Goal: Task Accomplishment & Management: Manage account settings

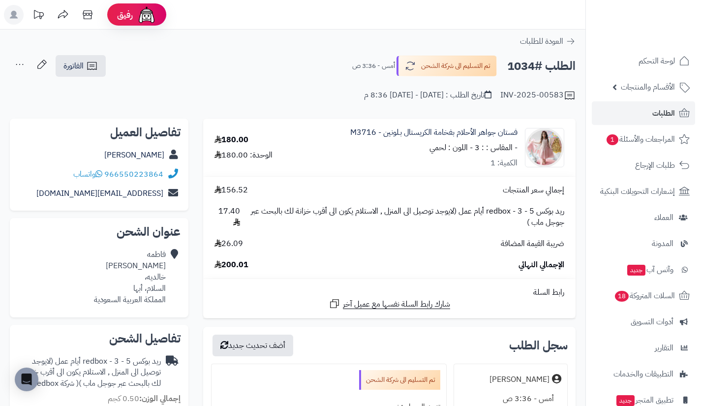
scroll to position [353, 0]
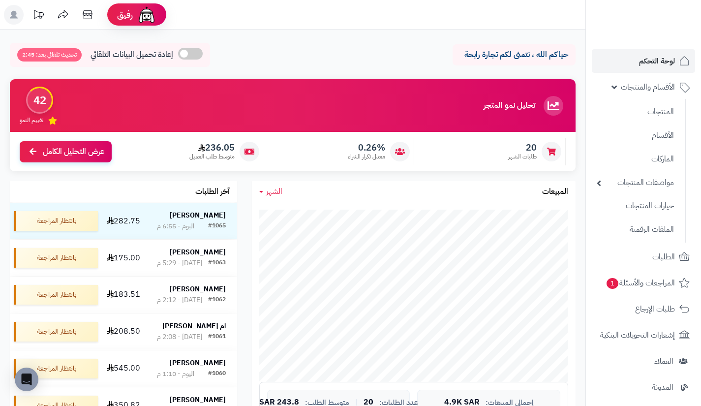
scroll to position [45, 0]
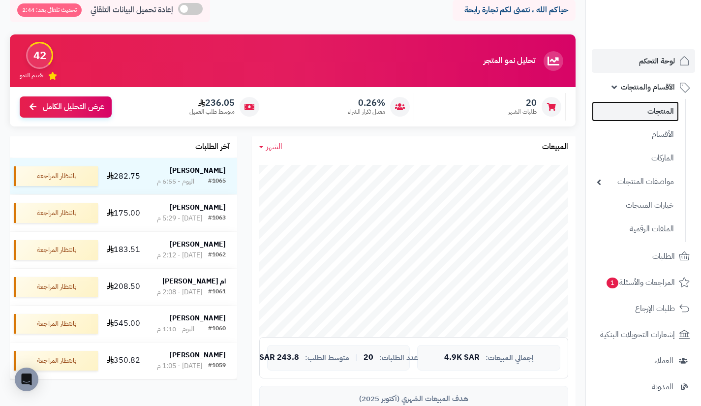
click at [631, 106] on link "المنتجات" at bounding box center [635, 111] width 87 height 20
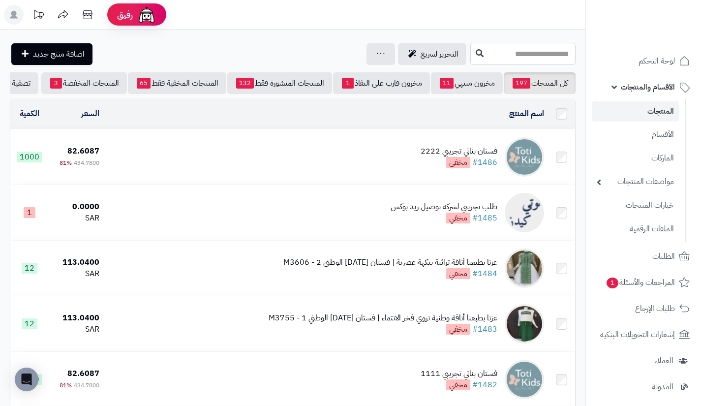
click at [504, 60] on input "text" at bounding box center [522, 54] width 105 height 22
type input "**********"
click at [472, 55] on button at bounding box center [479, 53] width 15 height 19
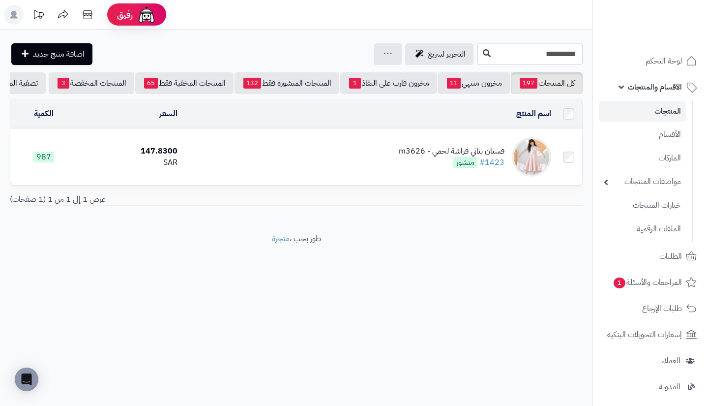
click at [460, 148] on td "فستان بناتي فراشة لحمي - m3626 #1423 منشور" at bounding box center [368, 156] width 374 height 55
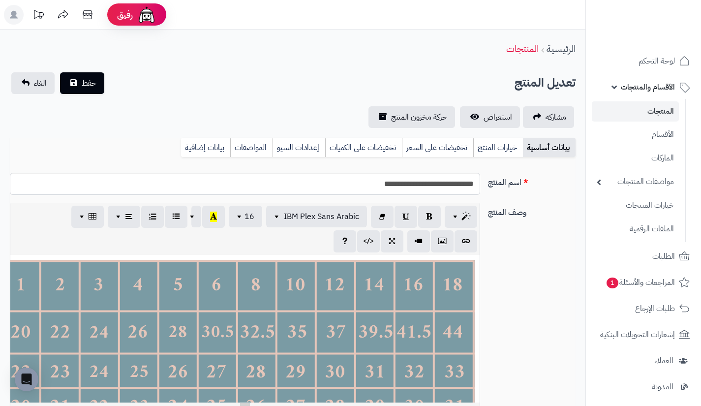
click at [487, 151] on link "خيارات المنتج" at bounding box center [498, 148] width 50 height 20
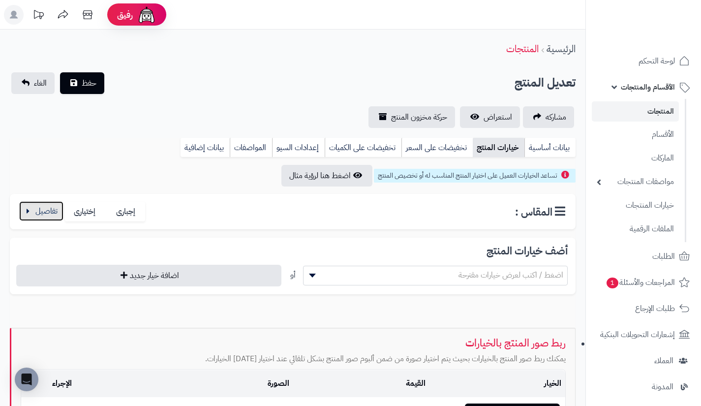
click at [51, 212] on button "button" at bounding box center [41, 211] width 44 height 20
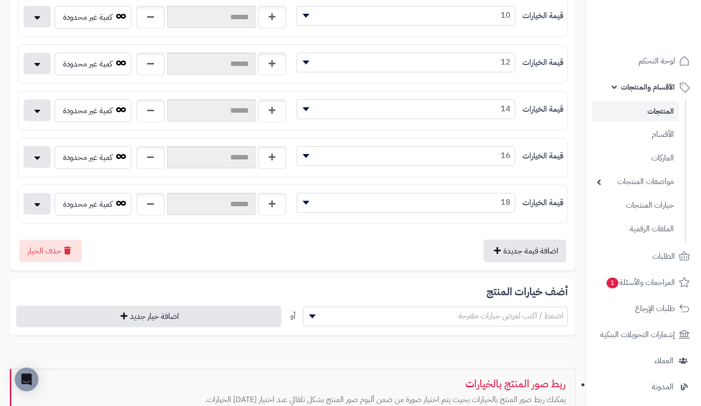
scroll to position [559, 0]
click at [526, 255] on button "اضافة قيمة جديدة" at bounding box center [524, 250] width 83 height 23
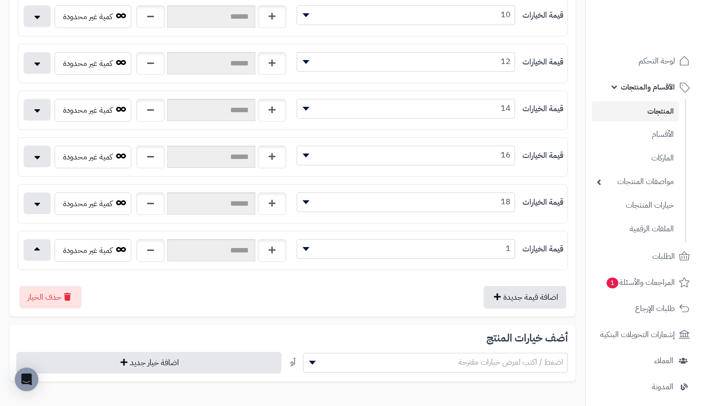
click at [452, 251] on span "1" at bounding box center [405, 248] width 217 height 15
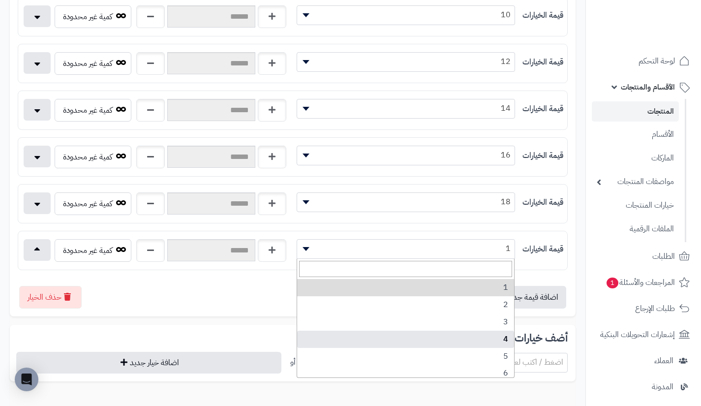
scroll to position [124, 0]
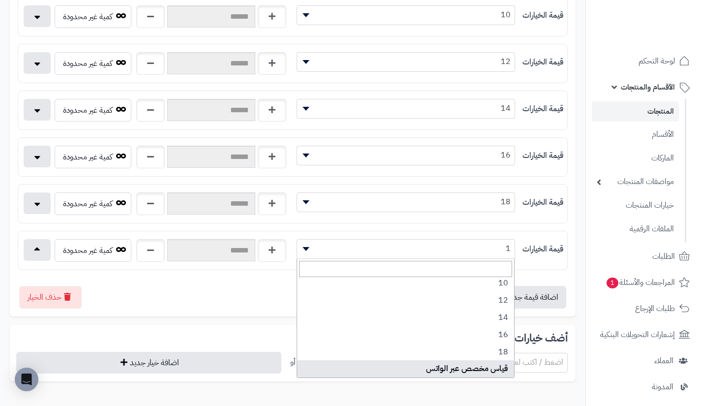
select select "***"
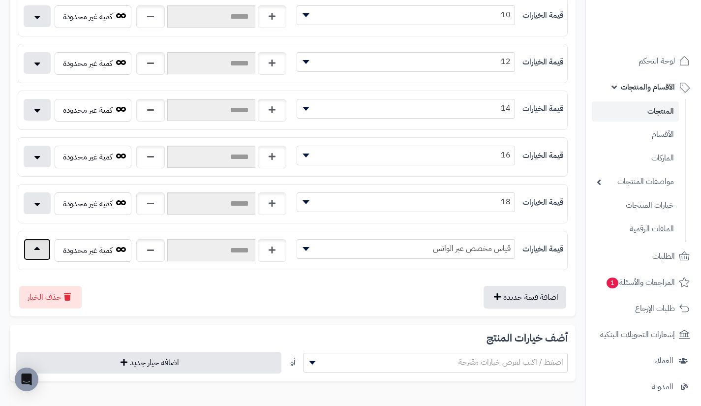
click at [41, 252] on button "button" at bounding box center [37, 250] width 27 height 22
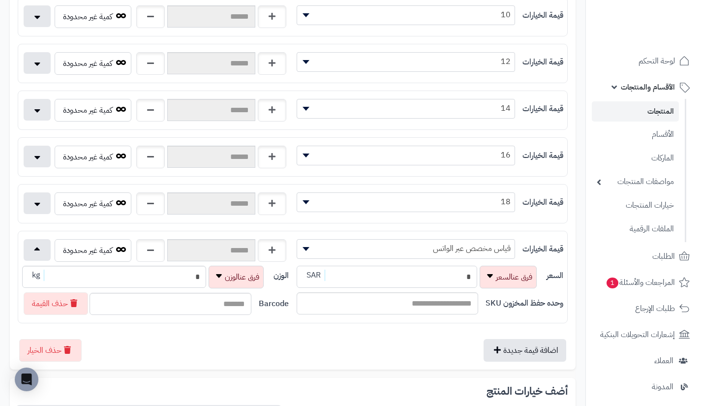
click at [364, 273] on input "*" at bounding box center [387, 277] width 180 height 22
type input "**********"
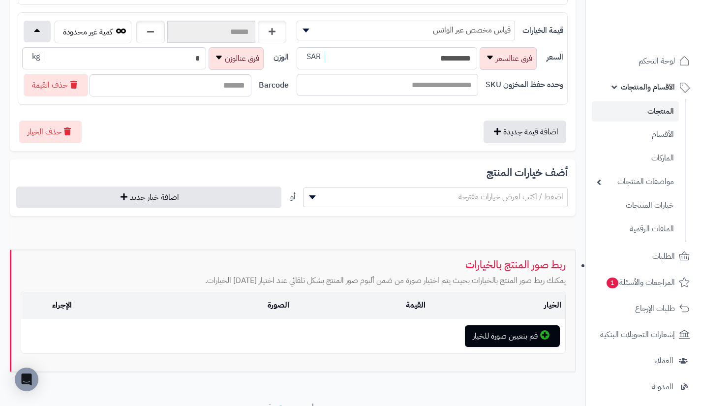
scroll to position [785, 0]
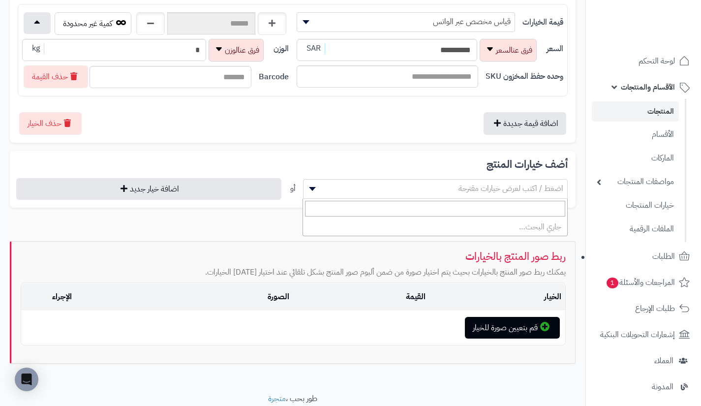
click at [403, 194] on span "اضغط / اكتب لعرض خيارات مقترحة" at bounding box center [435, 188] width 264 height 15
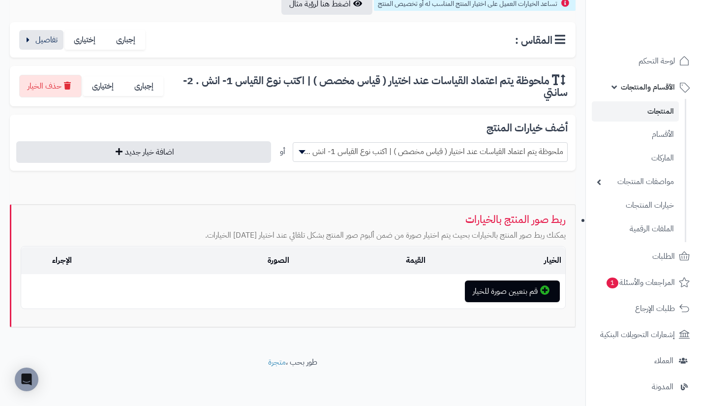
scroll to position [172, 0]
click at [386, 155] on span "ملحوظة يتم اعتماد القياسات عند اختيار ( قياس مخصص ) | اكتب نوع القياس 1- انش . …" at bounding box center [430, 151] width 274 height 15
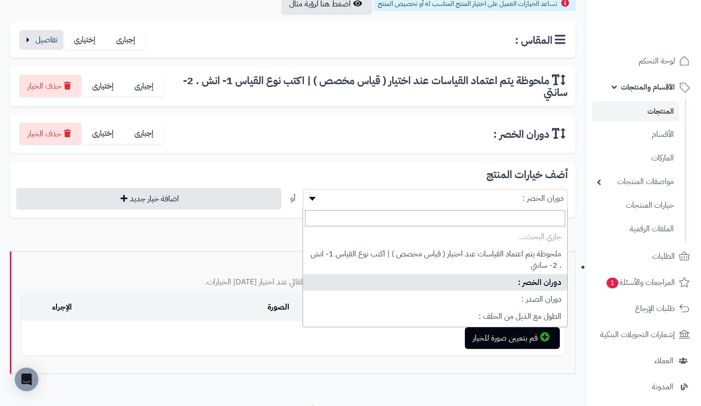
click at [373, 199] on span "دوران الخصر :" at bounding box center [435, 198] width 264 height 15
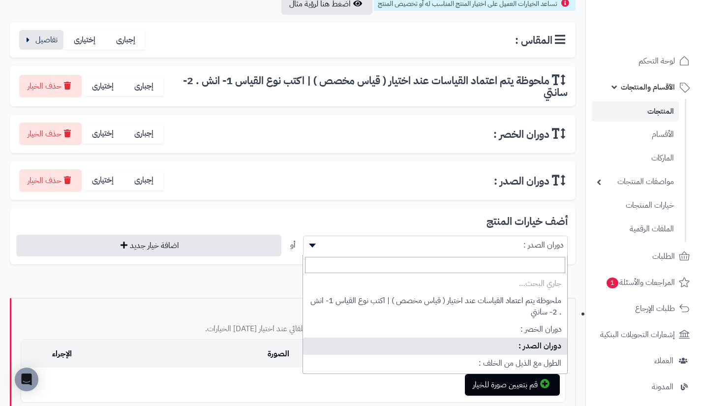
click at [371, 254] on span "دوران الصدر :" at bounding box center [435, 246] width 265 height 20
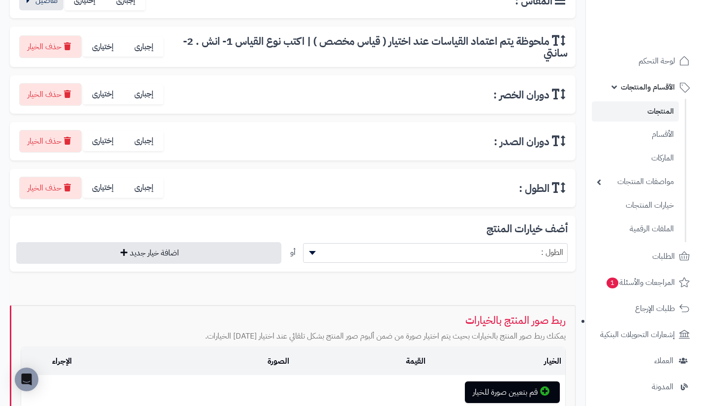
scroll to position [221, 0]
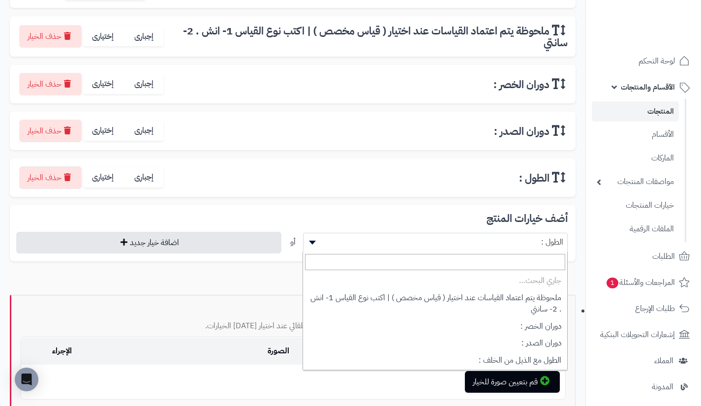
click at [370, 248] on span "الطول :" at bounding box center [435, 242] width 264 height 15
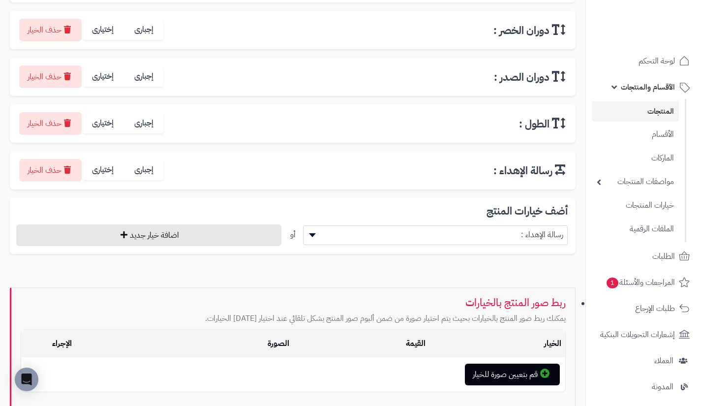
scroll to position [276, 0]
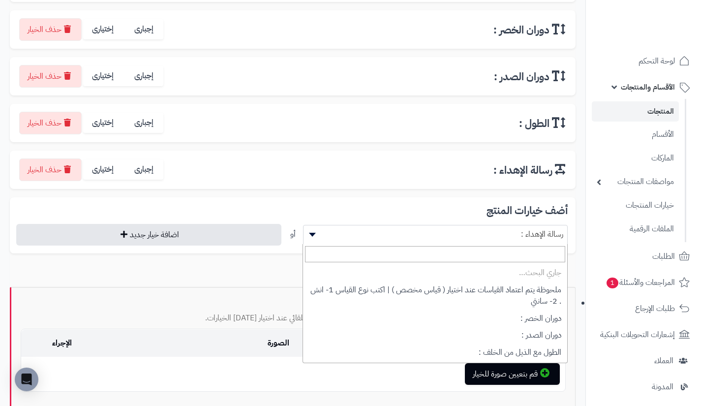
click at [369, 243] on span "رسالة الإهداء :" at bounding box center [435, 235] width 265 height 20
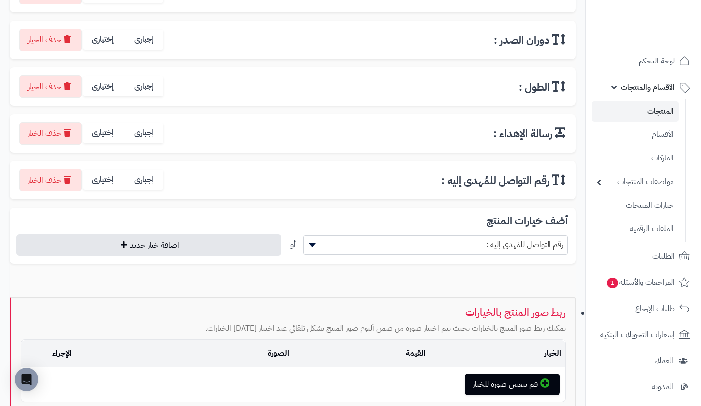
scroll to position [313, 0]
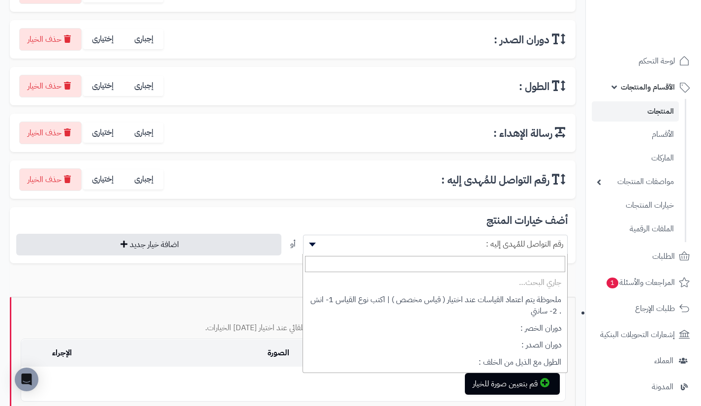
click at [369, 243] on span "رقم التواصل للمُهدى إليه :" at bounding box center [435, 244] width 264 height 15
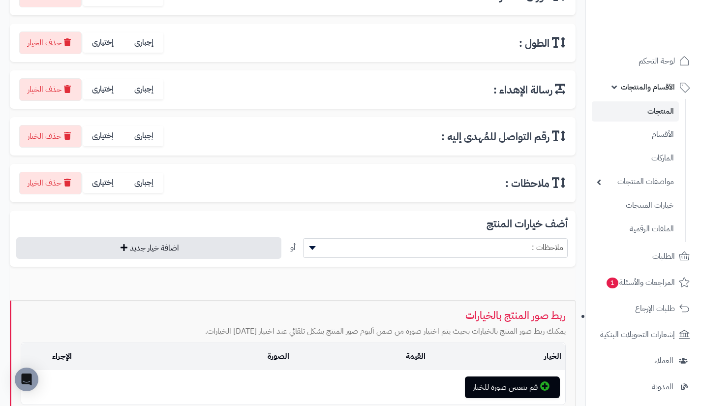
scroll to position [357, 0]
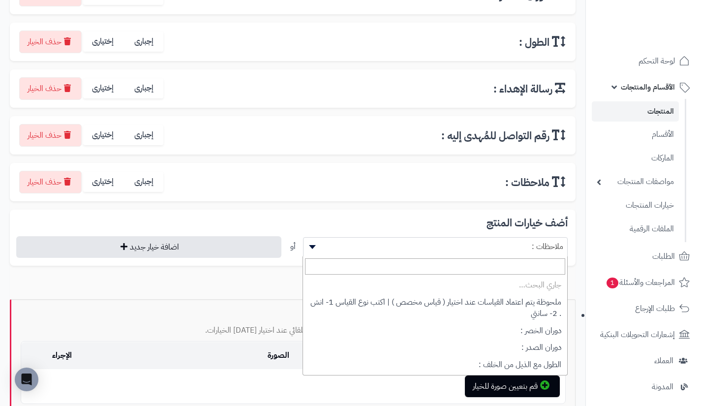
click at [369, 243] on span "ملاحظات :" at bounding box center [435, 246] width 264 height 15
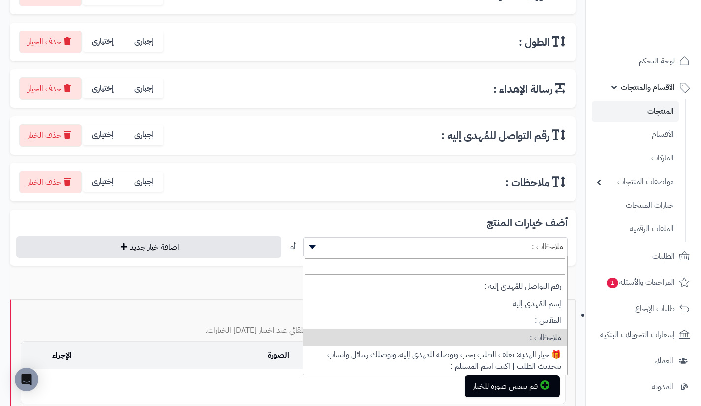
scroll to position [147, 0]
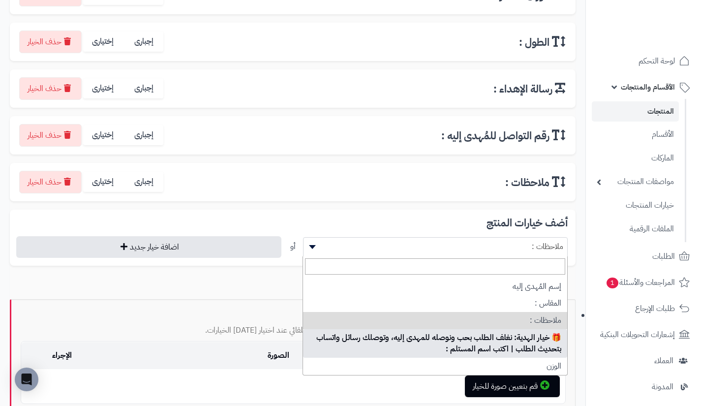
select select "**"
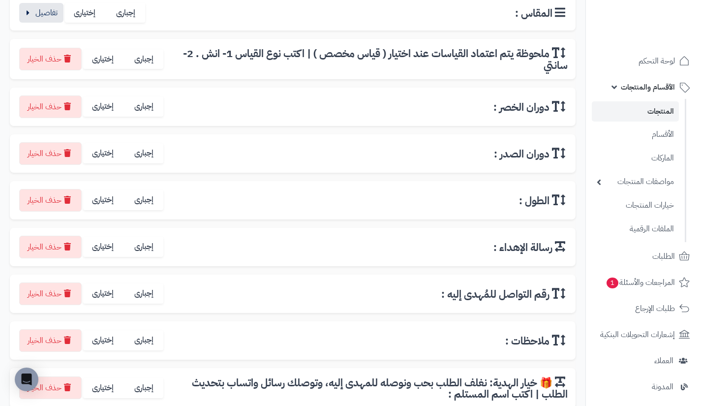
scroll to position [205, 0]
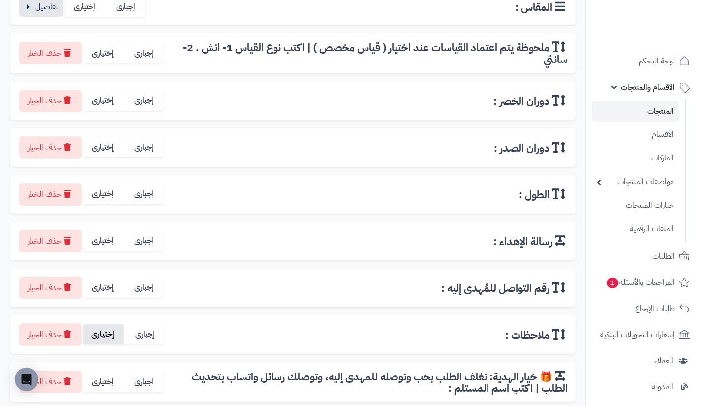
click at [105, 378] on label "إختيارى" at bounding box center [103, 382] width 40 height 20
click at [105, 339] on label "إختيارى" at bounding box center [103, 334] width 41 height 20
click at [104, 294] on label "إختيارى" at bounding box center [103, 287] width 41 height 20
click at [108, 241] on label "إختيارى" at bounding box center [103, 241] width 41 height 20
click at [105, 196] on label "إختيارى" at bounding box center [103, 194] width 41 height 20
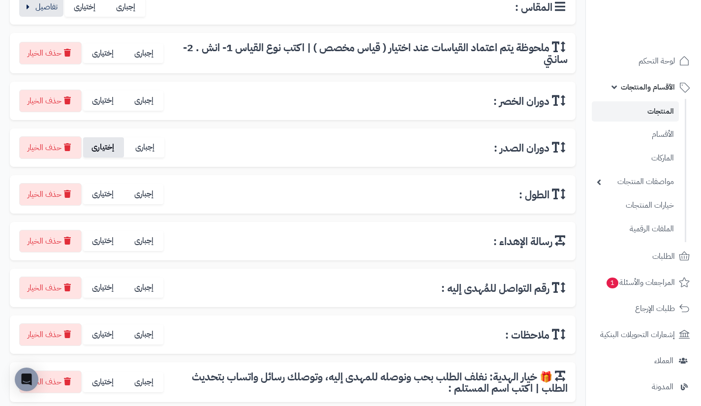
click at [106, 148] on label "إختيارى" at bounding box center [103, 147] width 41 height 20
click at [104, 99] on label "إختيارى" at bounding box center [103, 100] width 41 height 20
click at [104, 55] on label "إختيارى" at bounding box center [103, 53] width 41 height 20
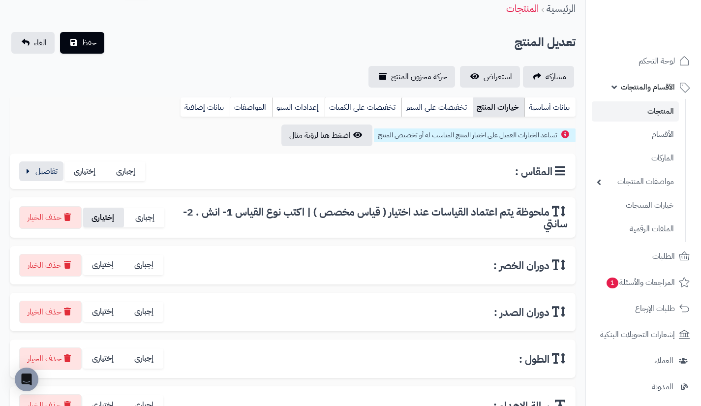
scroll to position [40, 0]
click at [85, 46] on span "حفظ" at bounding box center [89, 43] width 15 height 12
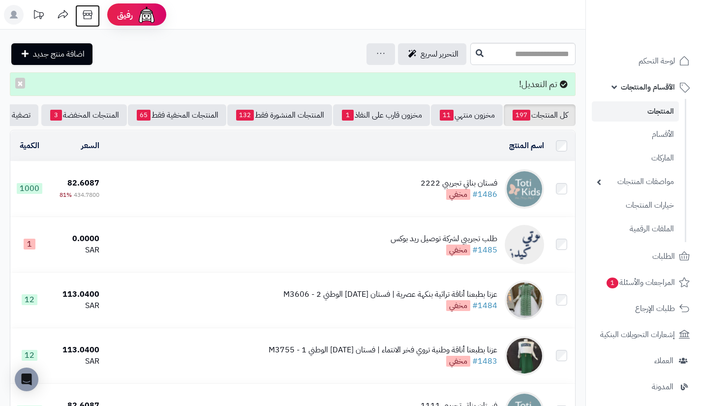
click at [88, 21] on icon at bounding box center [88, 15] width 20 height 20
click at [632, 208] on link "خيارات المنتجات" at bounding box center [635, 205] width 87 height 20
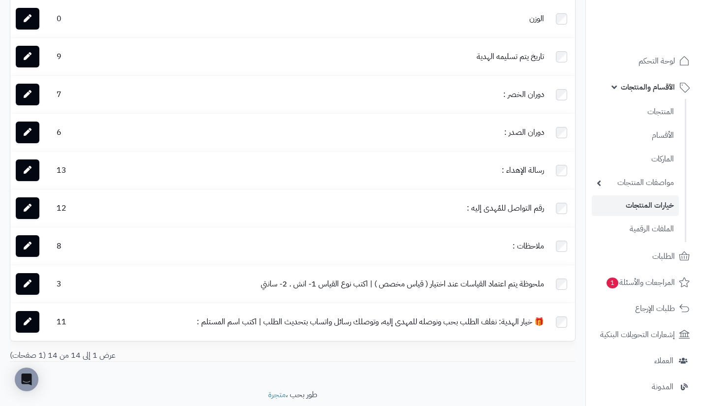
scroll to position [328, 0]
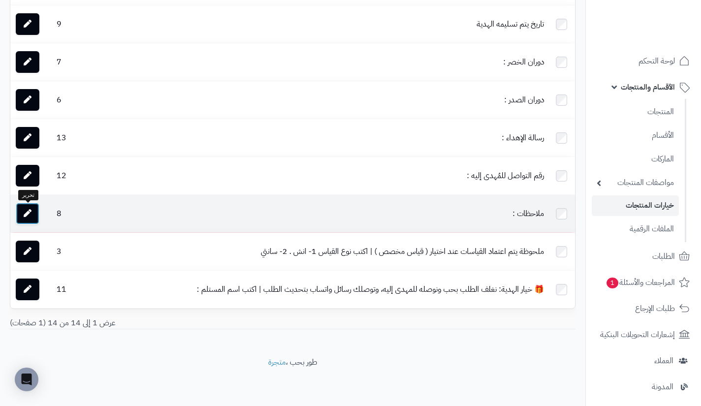
click at [28, 210] on icon at bounding box center [28, 213] width 8 height 8
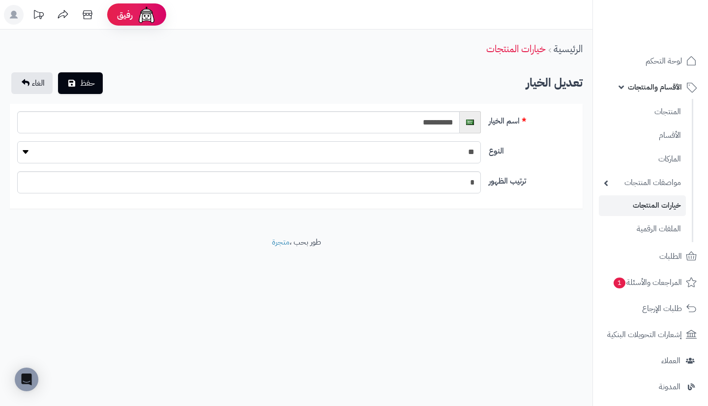
click at [361, 148] on select "**********" at bounding box center [249, 152] width 464 height 22
select select "********"
click at [17, 141] on select "**********" at bounding box center [249, 152] width 464 height 22
click at [93, 92] on button "حفظ" at bounding box center [80, 83] width 45 height 22
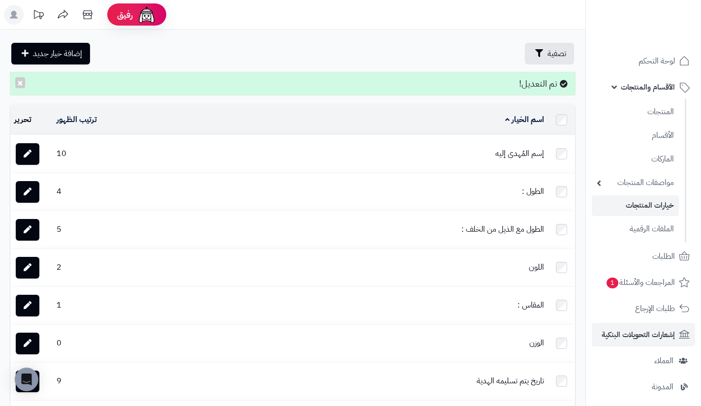
scroll to position [213, 0]
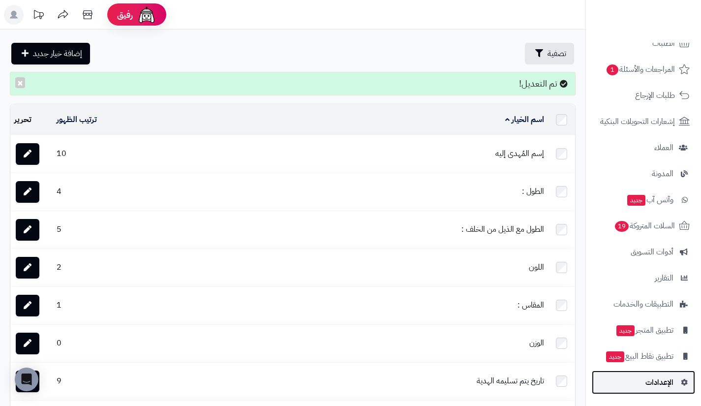
click at [624, 376] on link "الإعدادات" at bounding box center [643, 382] width 103 height 24
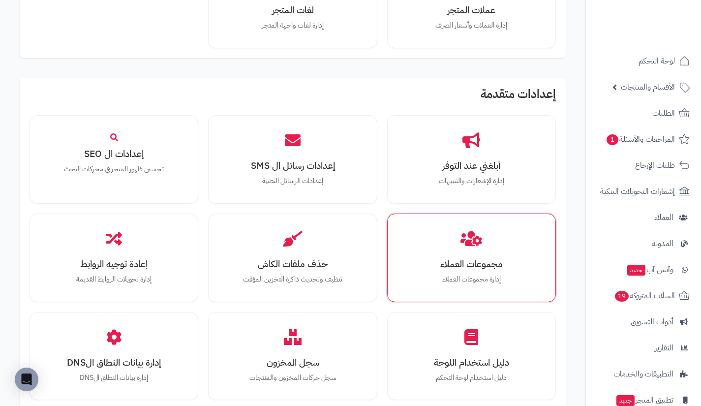
scroll to position [934, 0]
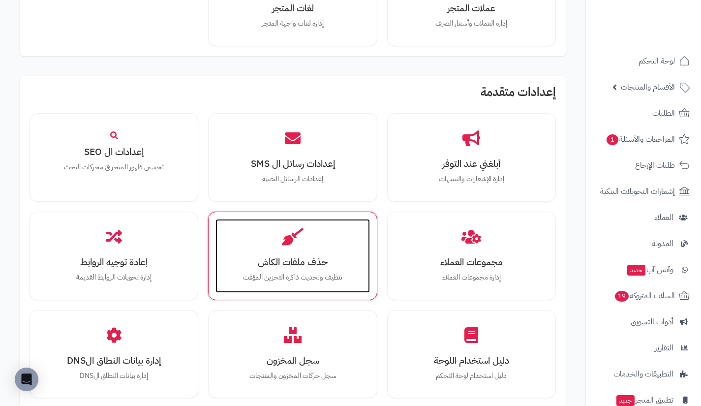
click at [301, 258] on h3 "حذف ملفات الكاش" at bounding box center [292, 262] width 134 height 10
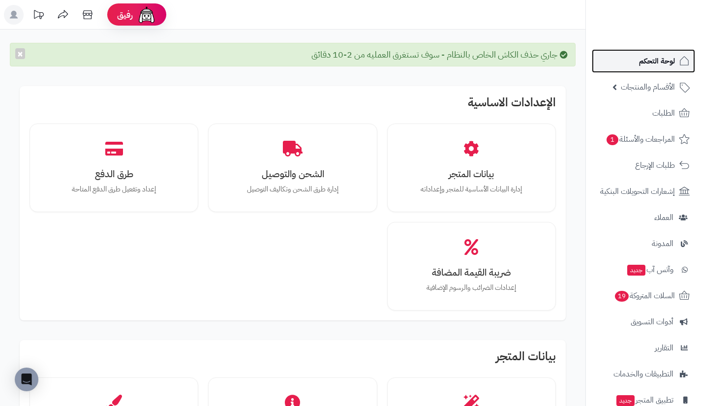
click at [619, 69] on link "لوحة التحكم" at bounding box center [643, 61] width 103 height 24
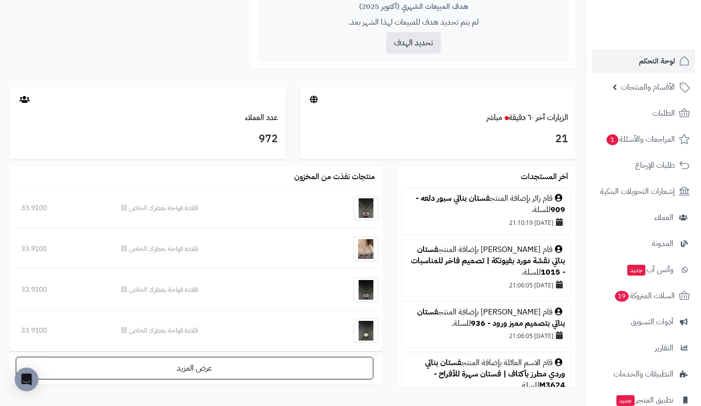
scroll to position [411, 0]
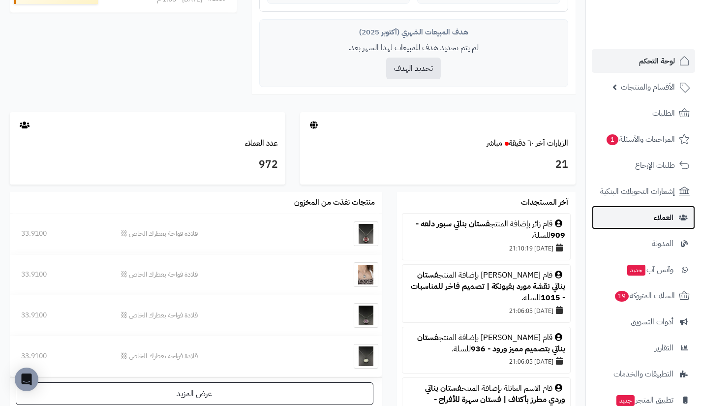
click at [647, 216] on link "العملاء" at bounding box center [643, 218] width 103 height 24
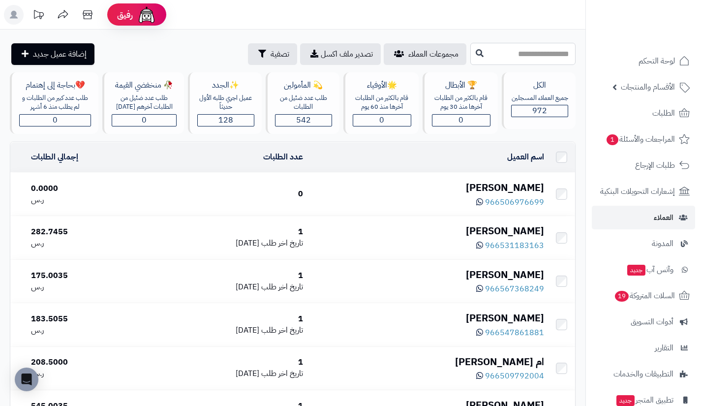
click at [509, 43] on input "text" at bounding box center [522, 54] width 105 height 22
type input "**********"
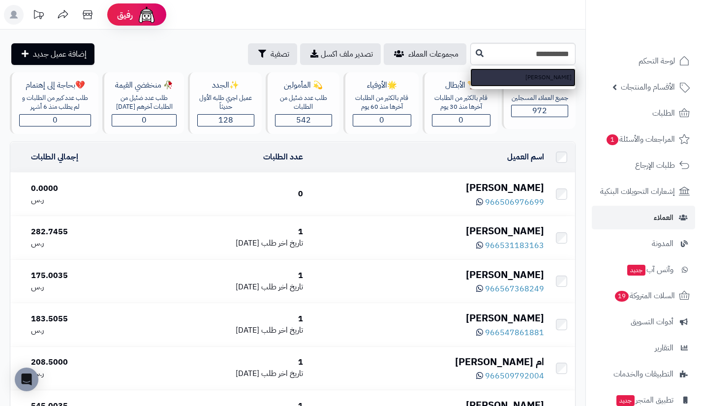
click at [470, 68] on link "[PERSON_NAME]" at bounding box center [522, 77] width 105 height 18
click at [476, 54] on icon at bounding box center [480, 53] width 8 height 8
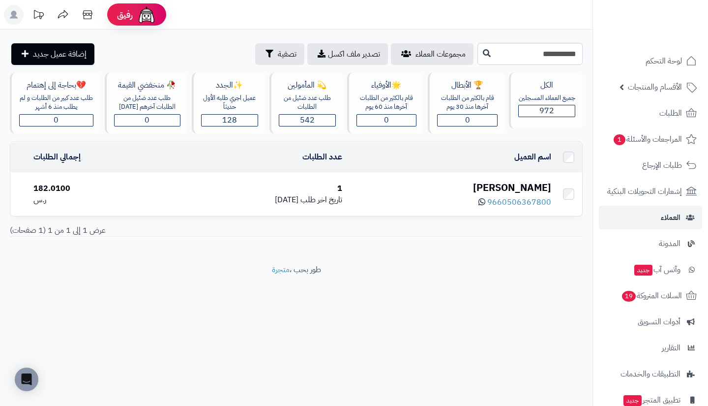
click at [513, 184] on div "نواف الحربي" at bounding box center [450, 187] width 201 height 14
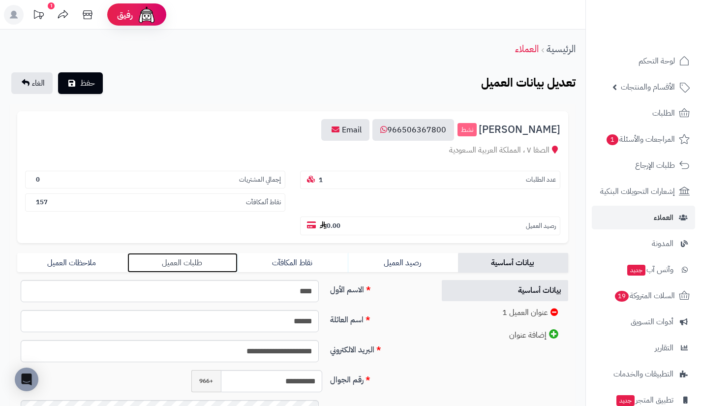
click at [233, 257] on link "طلبات العميل" at bounding box center [182, 263] width 110 height 20
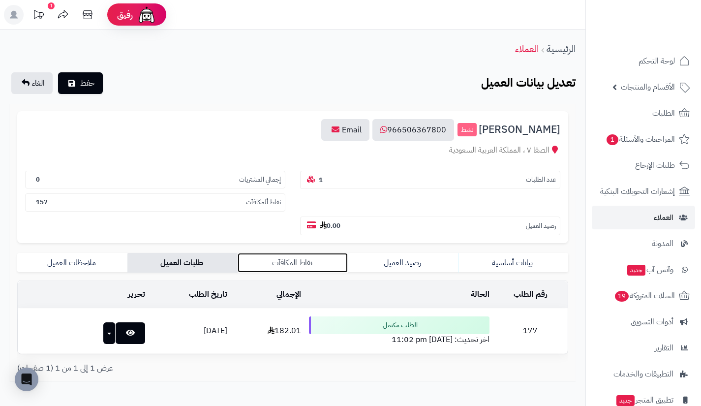
click at [248, 259] on link "نقاط المكافآت" at bounding box center [293, 263] width 110 height 20
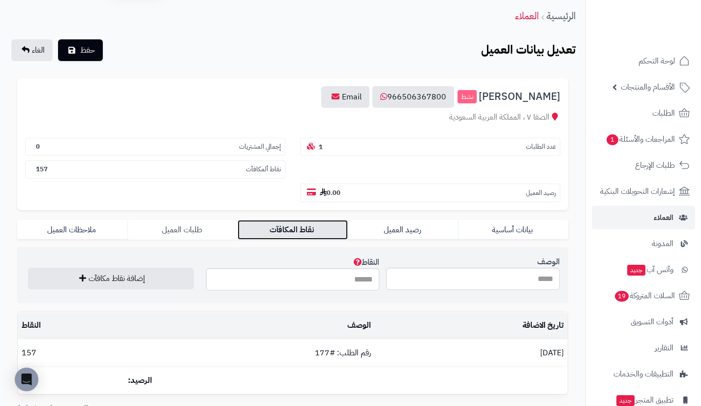
scroll to position [34, 0]
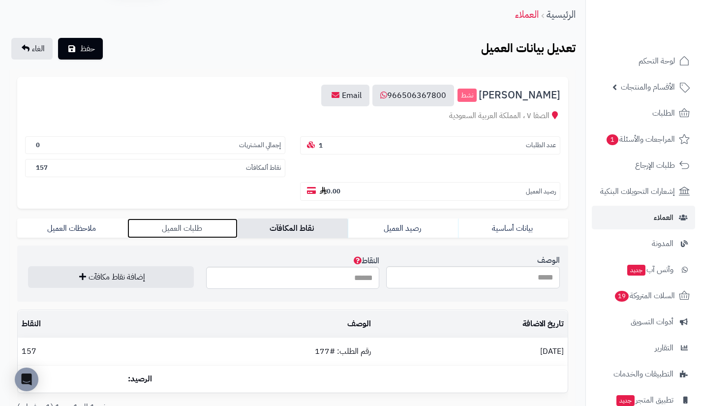
click at [186, 228] on link "طلبات العميل" at bounding box center [182, 228] width 110 height 20
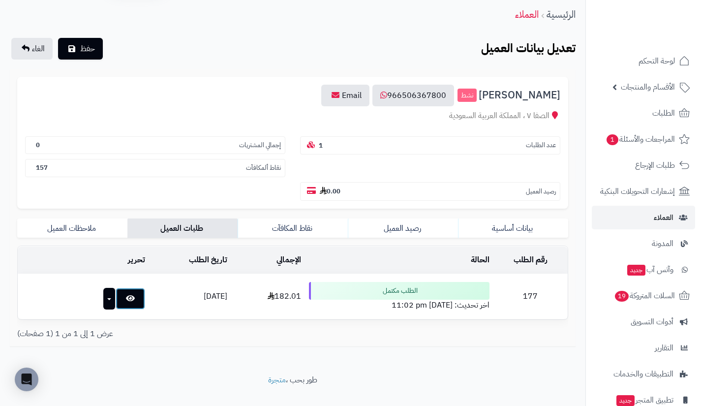
click at [126, 299] on icon at bounding box center [130, 298] width 9 height 8
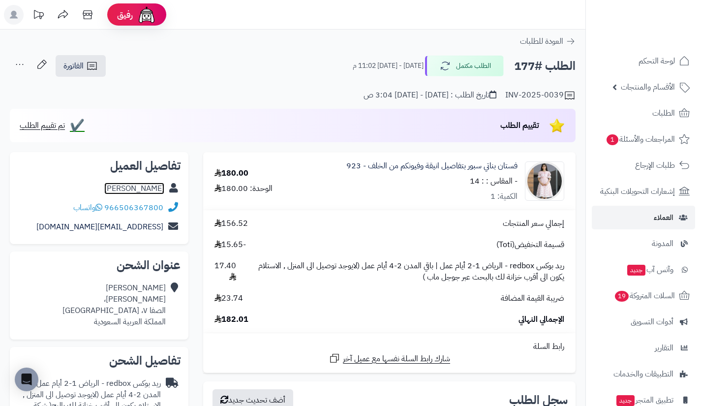
click at [159, 187] on link "[PERSON_NAME]" at bounding box center [134, 188] width 60 height 12
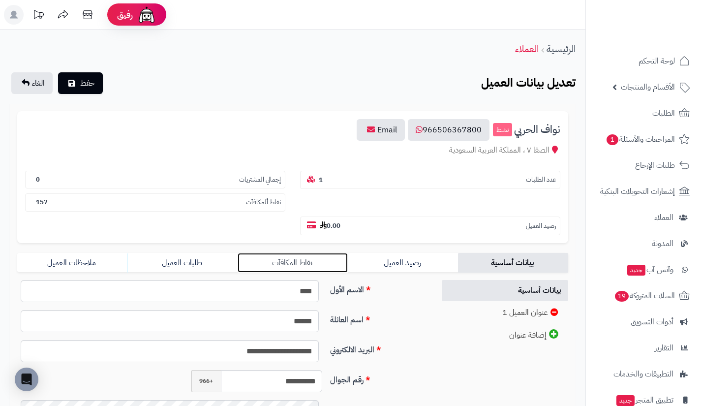
click at [330, 259] on link "نقاط المكافآت" at bounding box center [293, 263] width 110 height 20
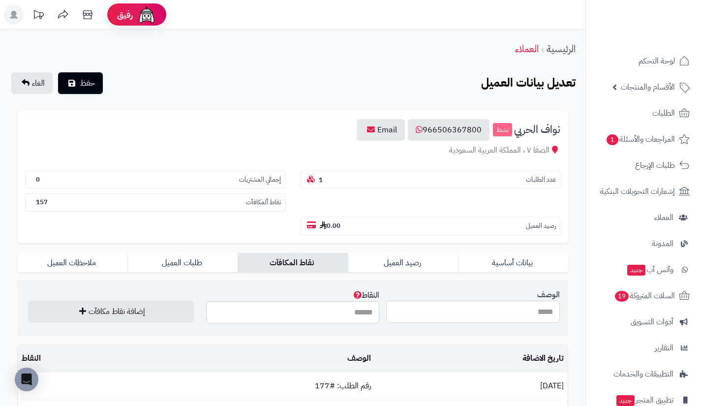
click at [413, 319] on input "الوصف" at bounding box center [473, 312] width 174 height 22
type input "**********"
type input "***"
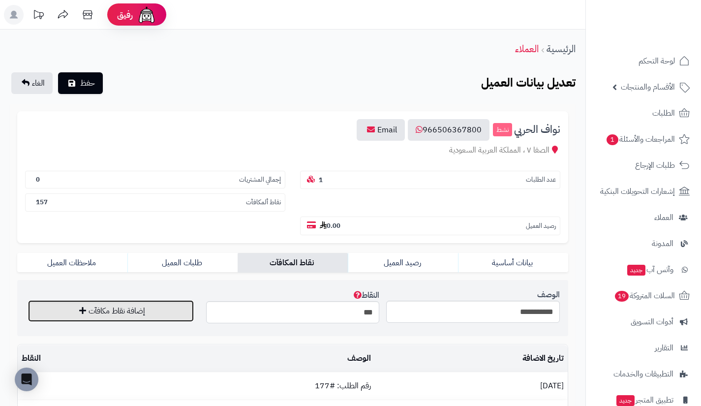
click at [185, 309] on button "إضافة نقاط مكافآت" at bounding box center [111, 311] width 166 height 22
